Goal: Task Accomplishment & Management: Use online tool/utility

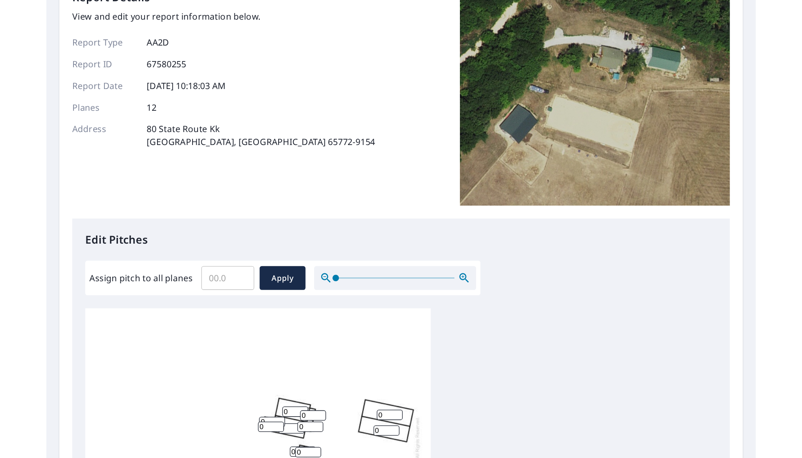
scroll to position [32, 0]
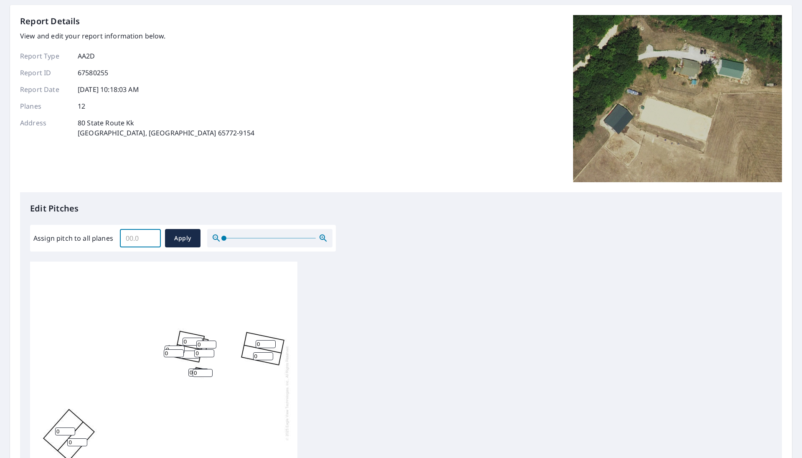
click at [127, 238] on input "Assign pitch to all planes" at bounding box center [140, 237] width 41 height 23
type input "4"
click at [188, 237] on span "Apply" at bounding box center [183, 238] width 22 height 10
type input "4"
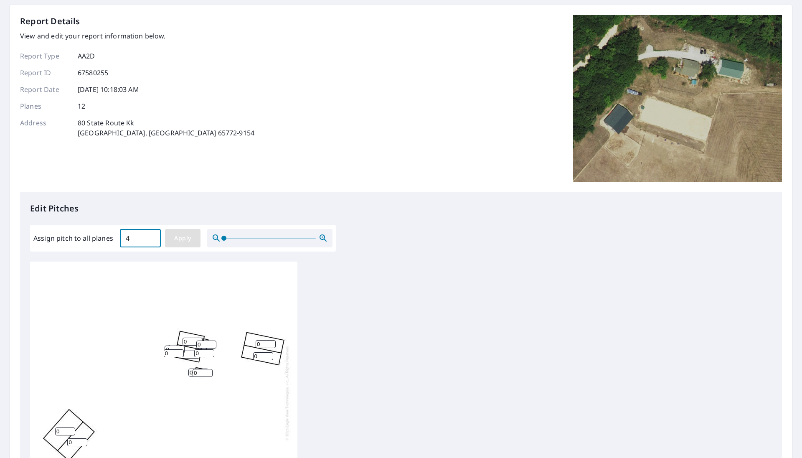
type input "4"
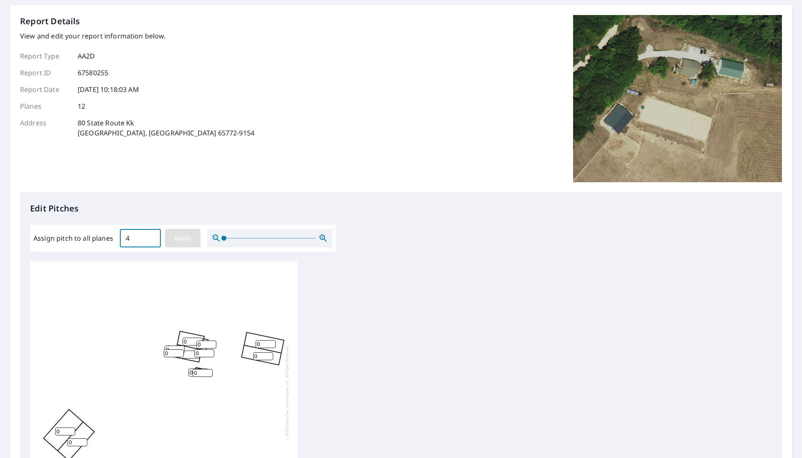
type input "4"
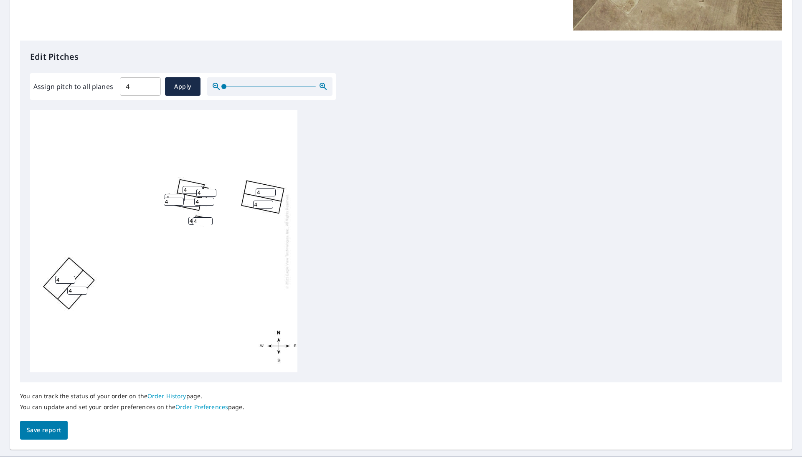
scroll to position [203, 0]
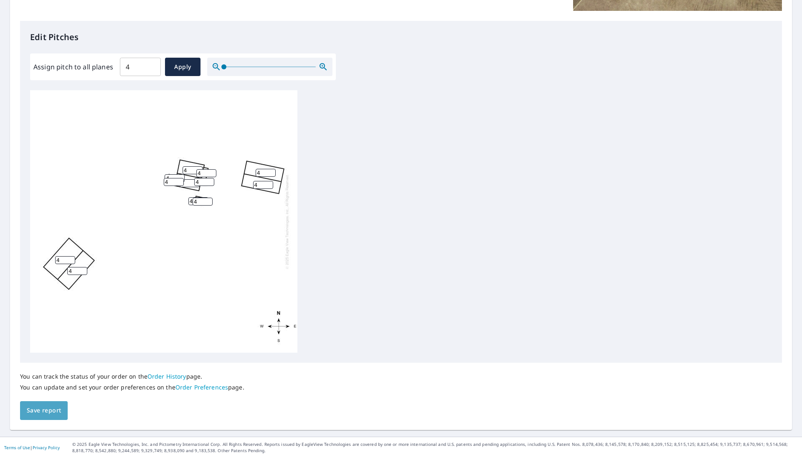
click at [38, 354] on span "Save report" at bounding box center [44, 410] width 34 height 10
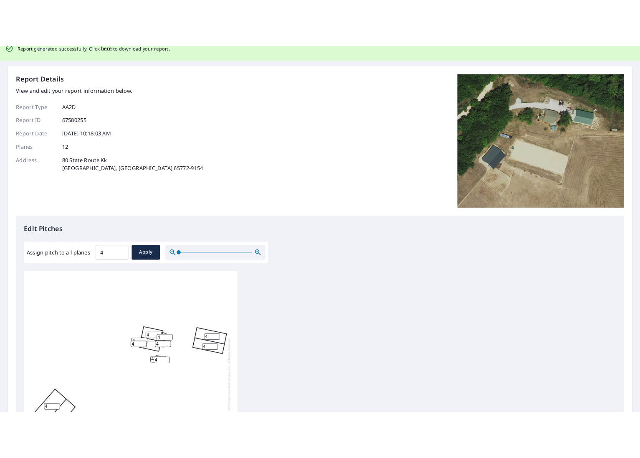
scroll to position [0, 0]
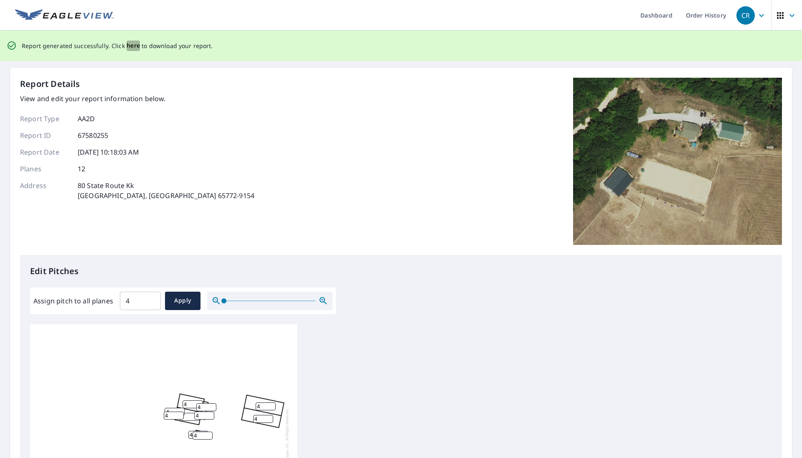
click at [131, 46] on span "here" at bounding box center [134, 46] width 14 height 10
